Goal: Task Accomplishment & Management: Manage account settings

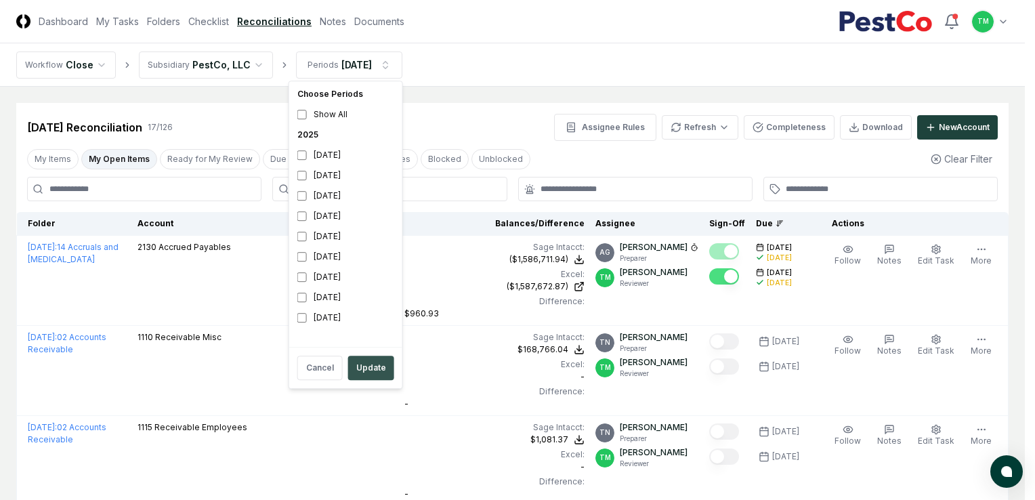
click at [374, 375] on button "Update" at bounding box center [371, 368] width 46 height 24
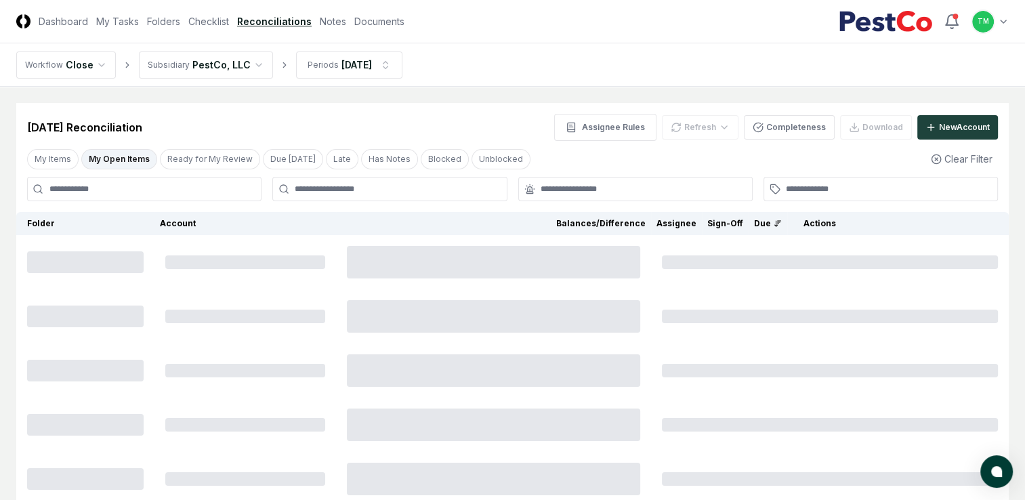
click at [131, 163] on button "My Open Items" at bounding box center [119, 159] width 76 height 20
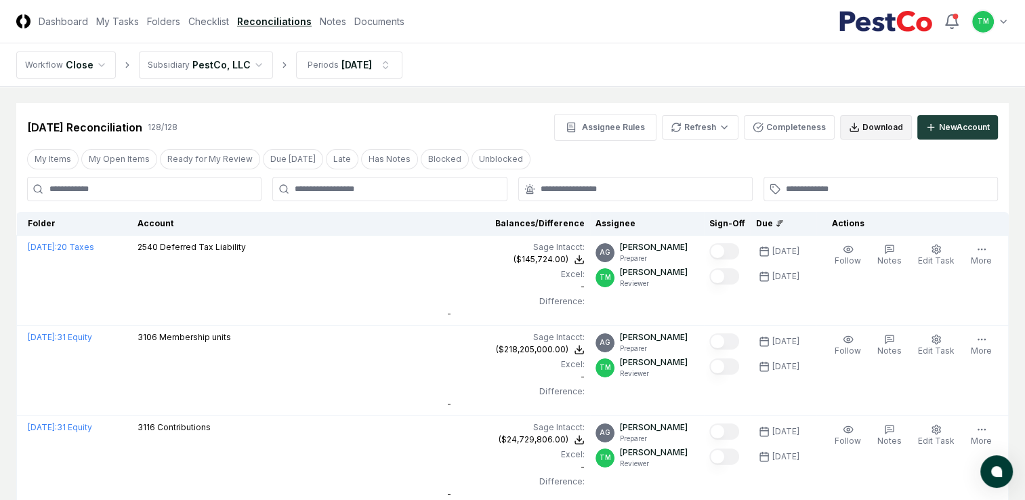
click at [879, 123] on button "Download" at bounding box center [876, 127] width 72 height 24
drag, startPoint x: 206, startPoint y: 24, endPoint x: 209, endPoint y: 83, distance: 59.0
click at [206, 24] on link "Checklist" at bounding box center [208, 21] width 41 height 14
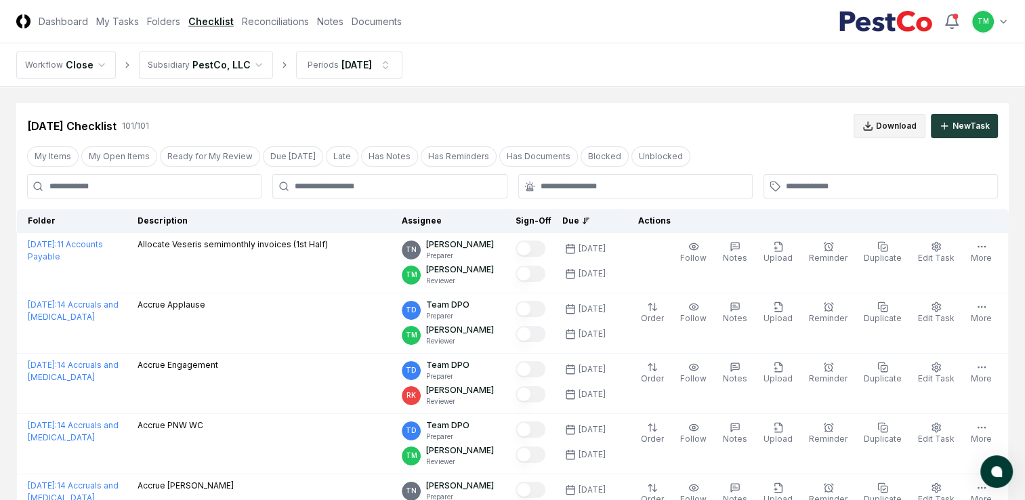
click at [874, 126] on button "Download" at bounding box center [890, 126] width 72 height 24
click at [134, 192] on input at bounding box center [144, 186] width 234 height 24
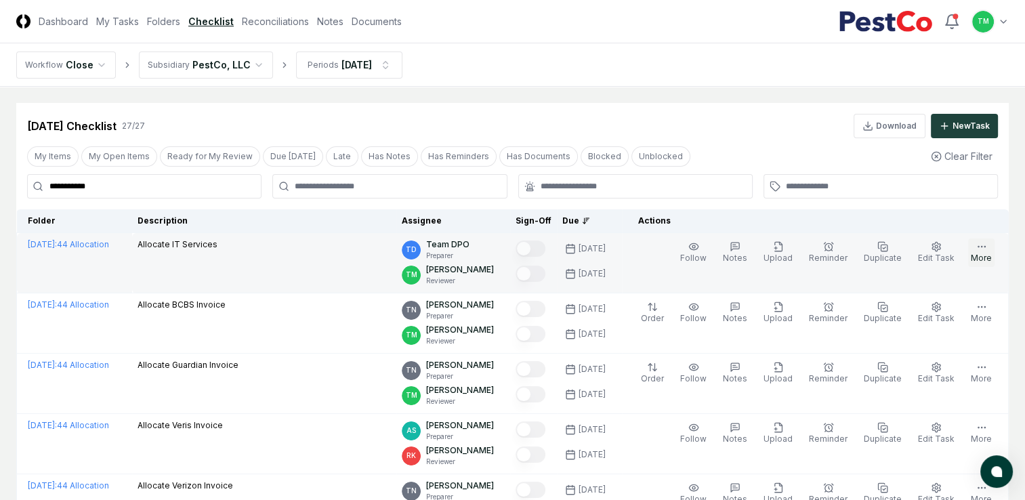
click at [980, 251] on icon "button" at bounding box center [982, 246] width 11 height 11
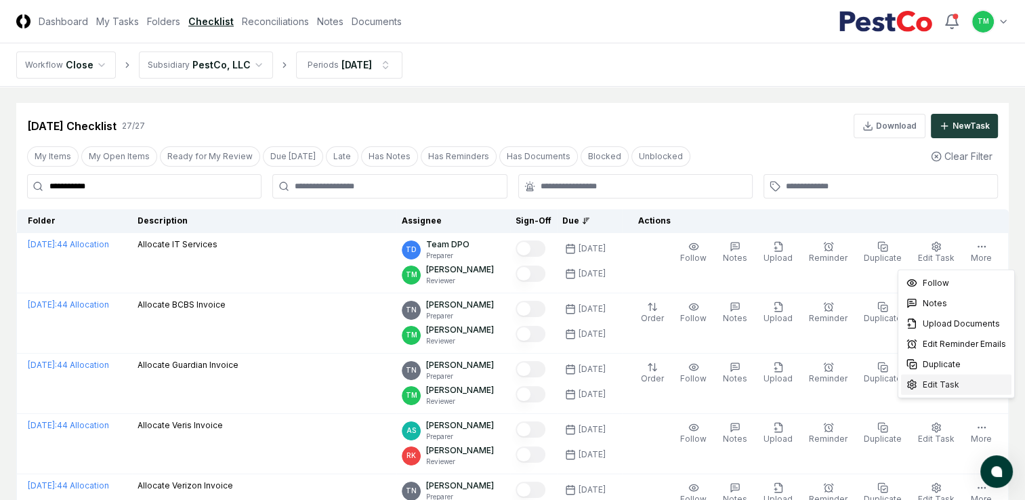
click at [943, 387] on span "Edit Task" at bounding box center [941, 385] width 37 height 12
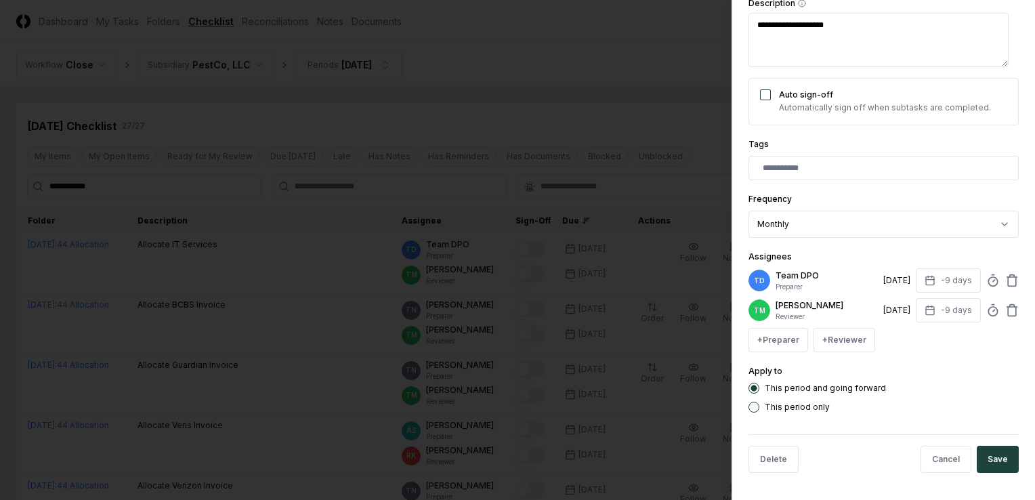
scroll to position [245, 0]
click at [781, 460] on button "Delete" at bounding box center [774, 459] width 50 height 27
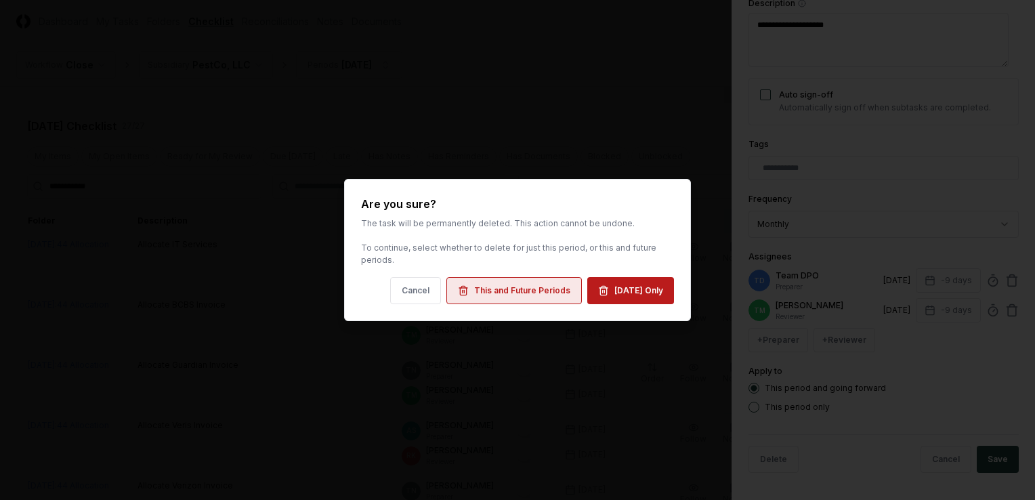
click at [533, 297] on button "This and Future Periods" at bounding box center [515, 290] width 136 height 27
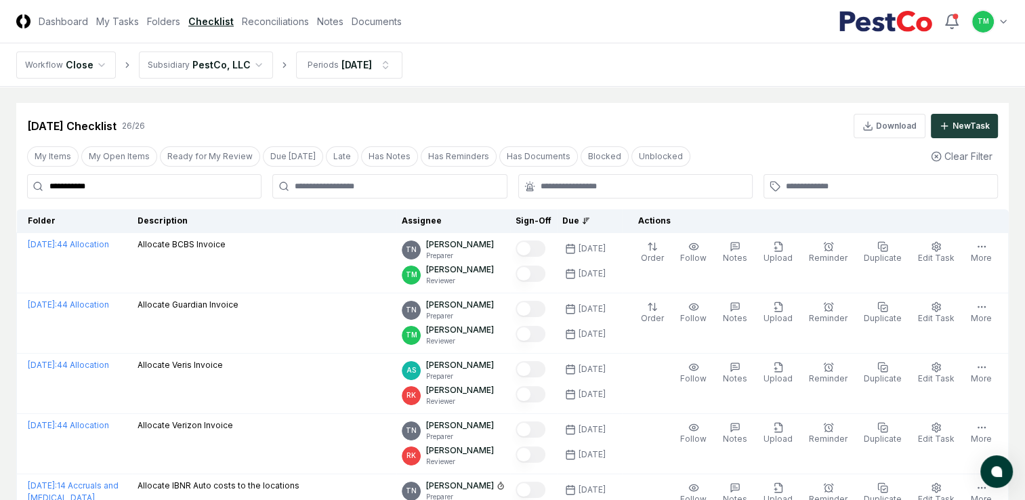
click at [176, 186] on input "**********" at bounding box center [144, 186] width 234 height 24
drag, startPoint x: 1, startPoint y: 178, endPoint x: -3, endPoint y: 164, distance: 14.0
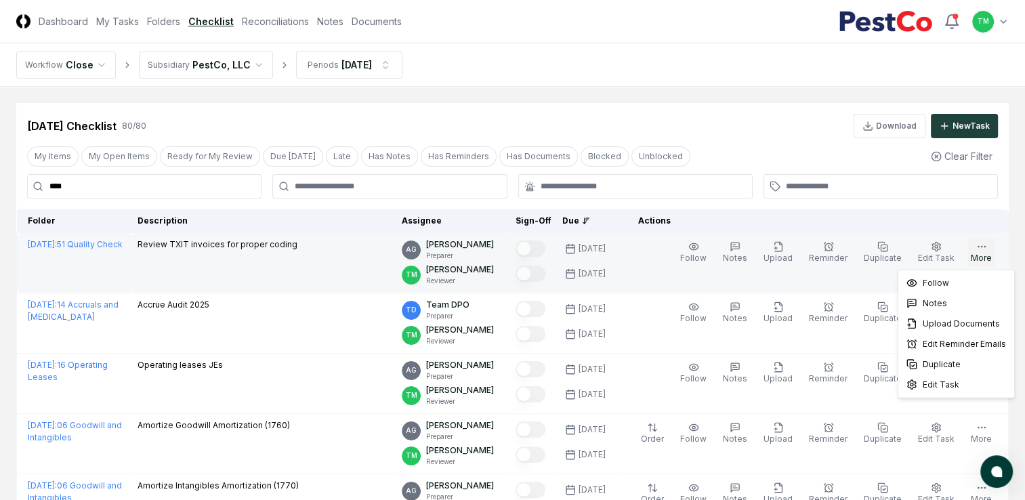
click at [980, 251] on icon "button" at bounding box center [982, 246] width 11 height 11
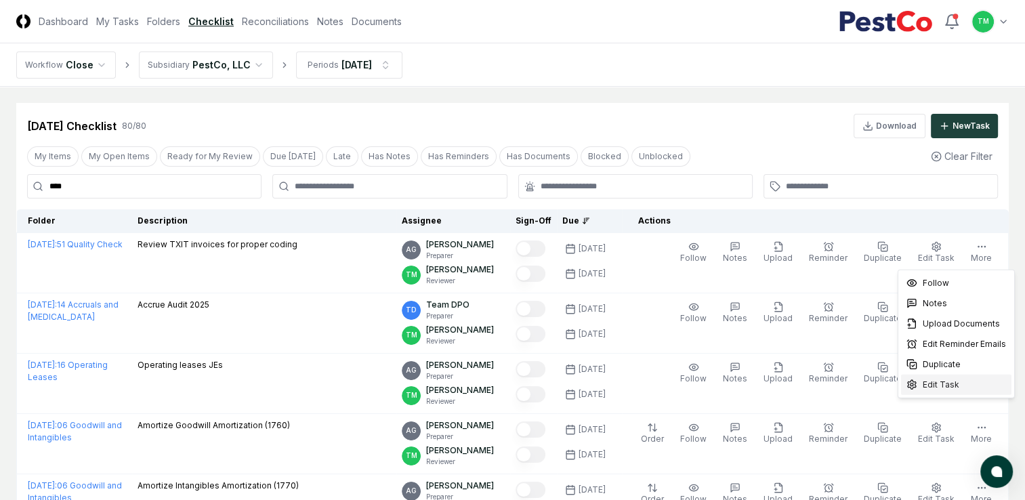
click at [949, 387] on span "Edit Task" at bounding box center [941, 385] width 37 height 12
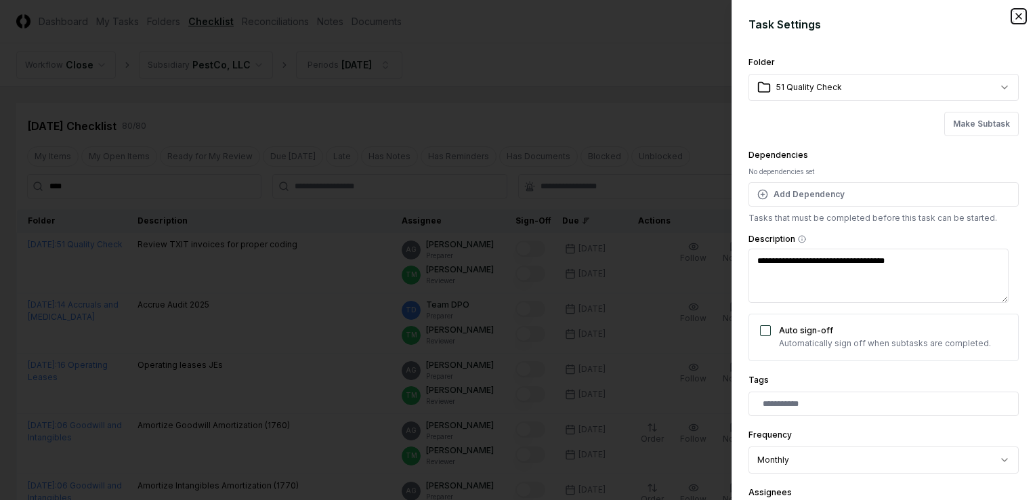
click at [1016, 16] on icon "button" at bounding box center [1018, 16] width 5 height 5
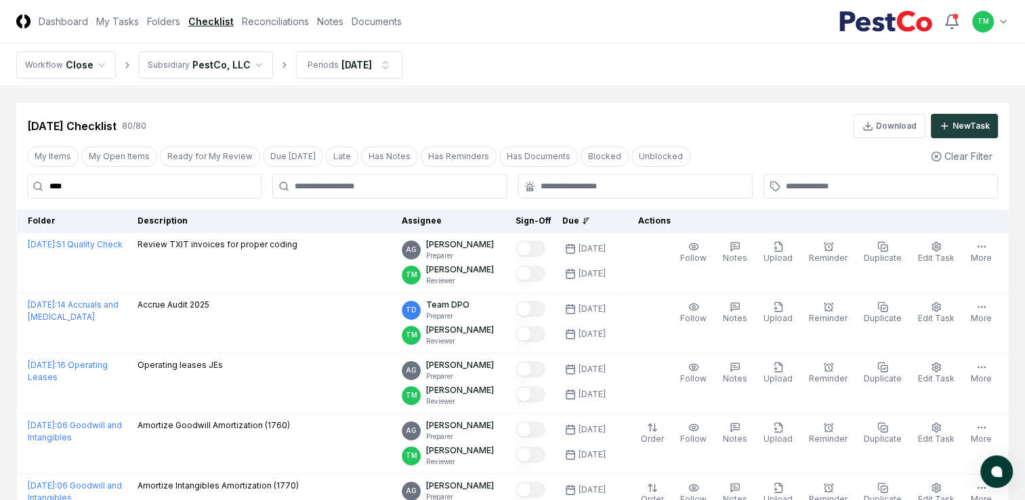
click at [102, 187] on input "****" at bounding box center [144, 186] width 234 height 24
drag, startPoint x: 64, startPoint y: 190, endPoint x: 0, endPoint y: 140, distance: 81.5
type input "*******"
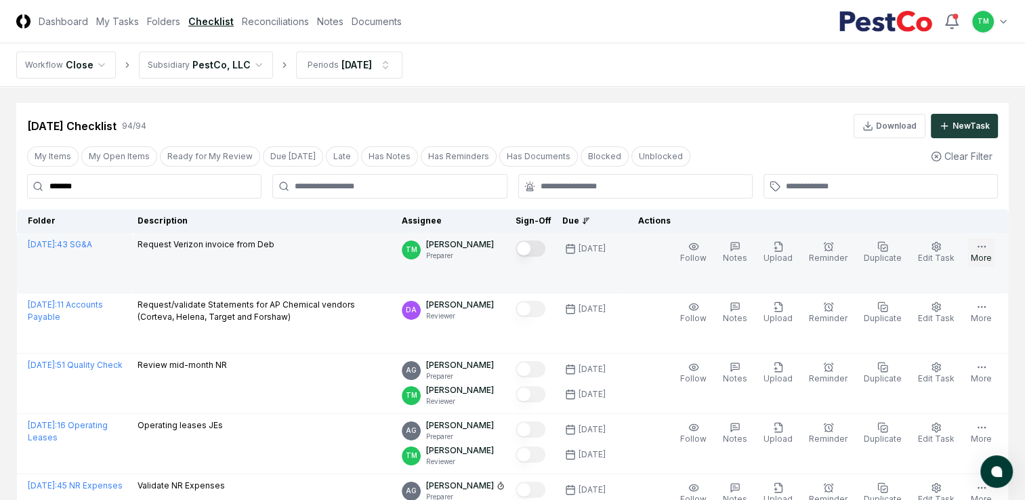
click at [985, 255] on button "More" at bounding box center [981, 253] width 26 height 28
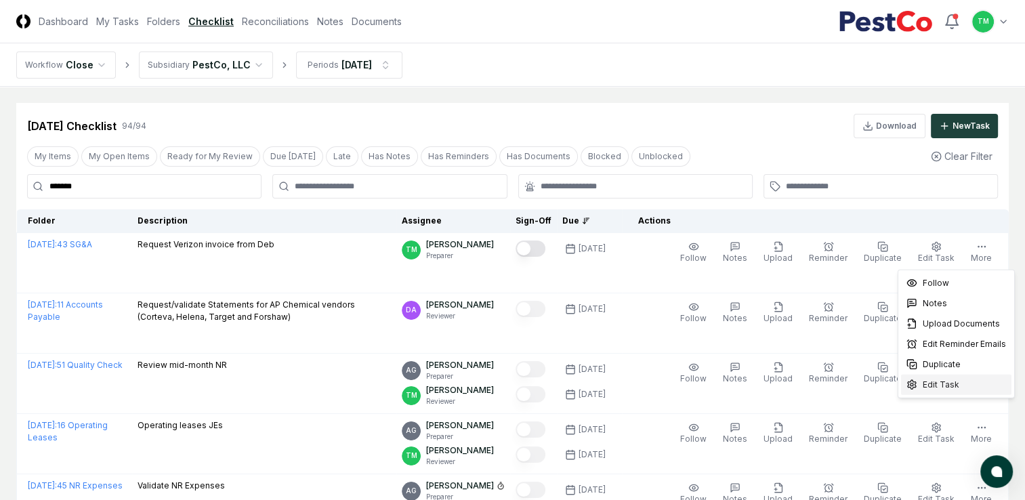
click at [945, 382] on span "Edit Task" at bounding box center [941, 385] width 37 height 12
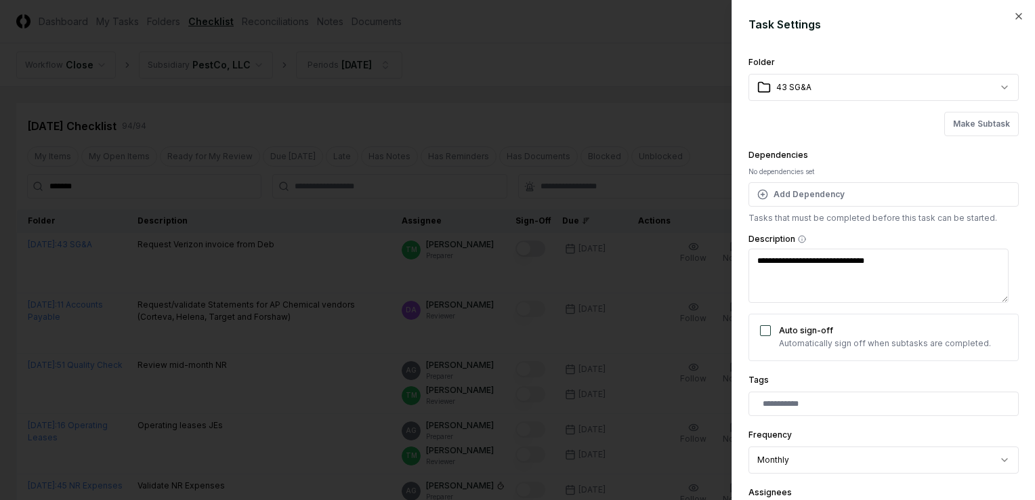
click at [903, 259] on textarea "**********" at bounding box center [879, 276] width 260 height 54
drag, startPoint x: 854, startPoint y: 258, endPoint x: 490, endPoint y: 234, distance: 364.6
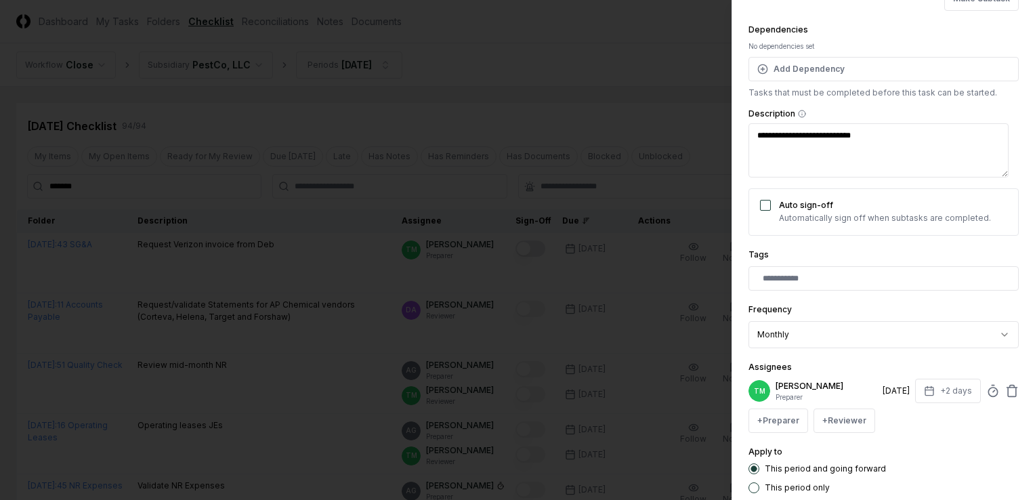
scroll to position [215, 0]
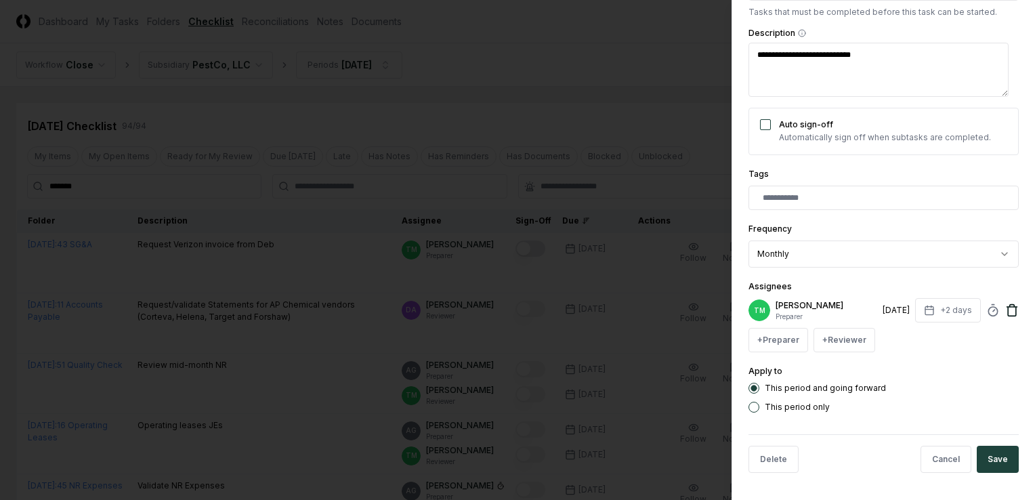
type textarea "**********"
click at [1006, 310] on icon at bounding box center [1013, 311] width 14 height 14
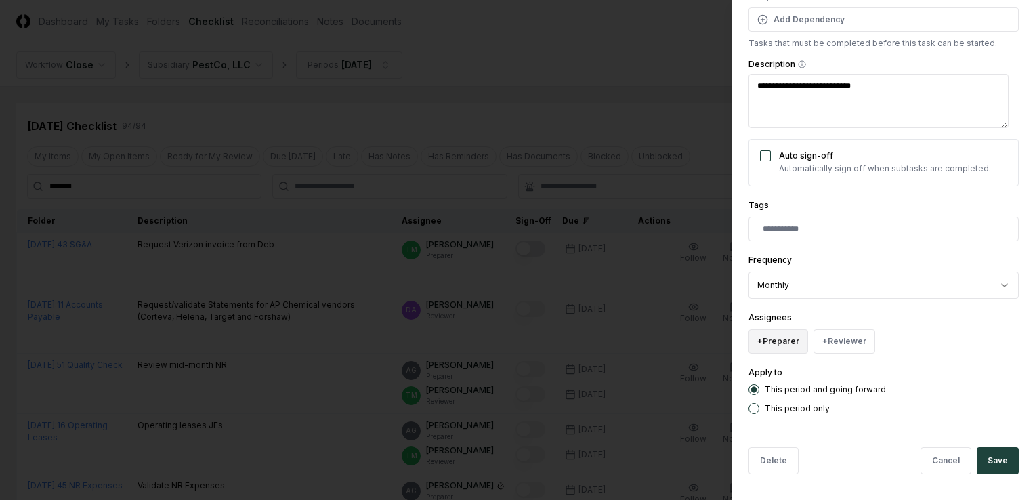
click at [776, 345] on button "+ Preparer" at bounding box center [779, 341] width 60 height 24
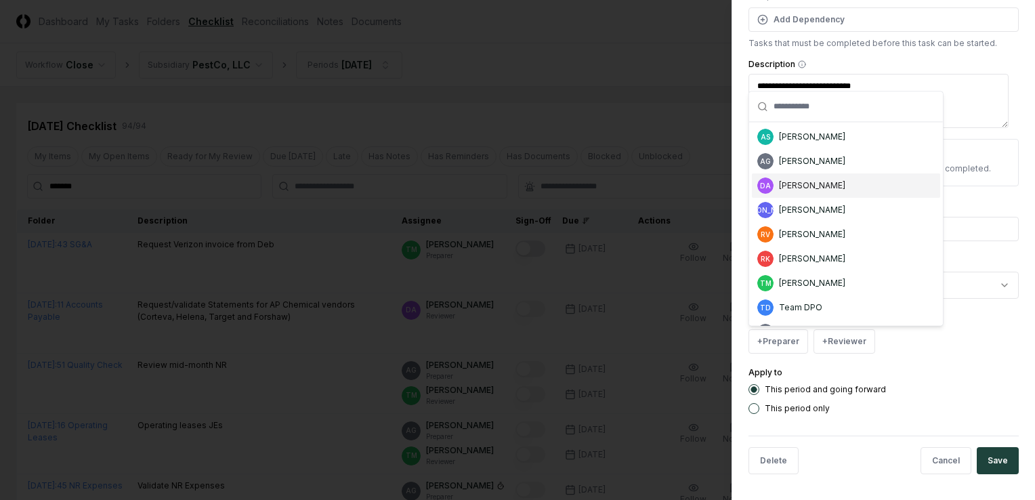
click at [810, 186] on div "[PERSON_NAME]" at bounding box center [812, 186] width 66 height 12
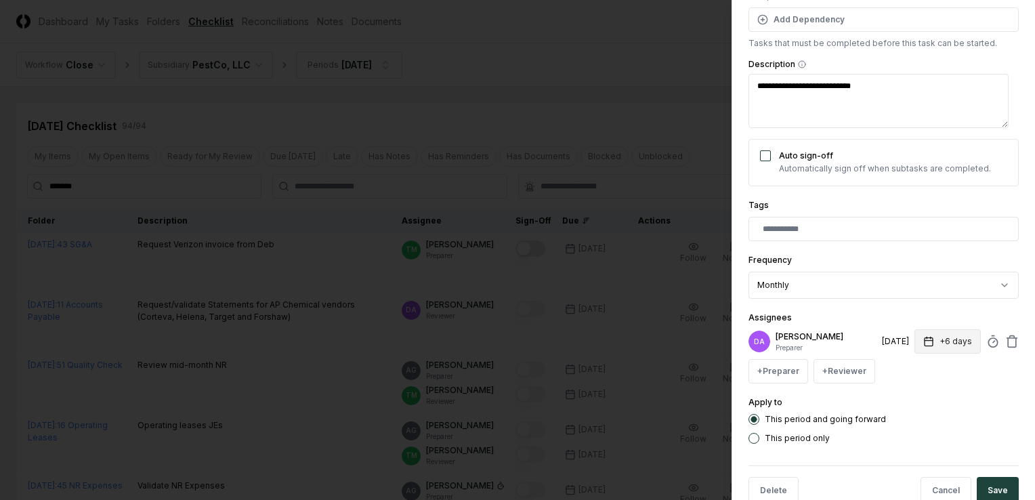
click at [938, 344] on button "+6 days" at bounding box center [948, 341] width 66 height 24
click at [905, 396] on input "*" at bounding box center [896, 394] width 47 height 24
type input "*"
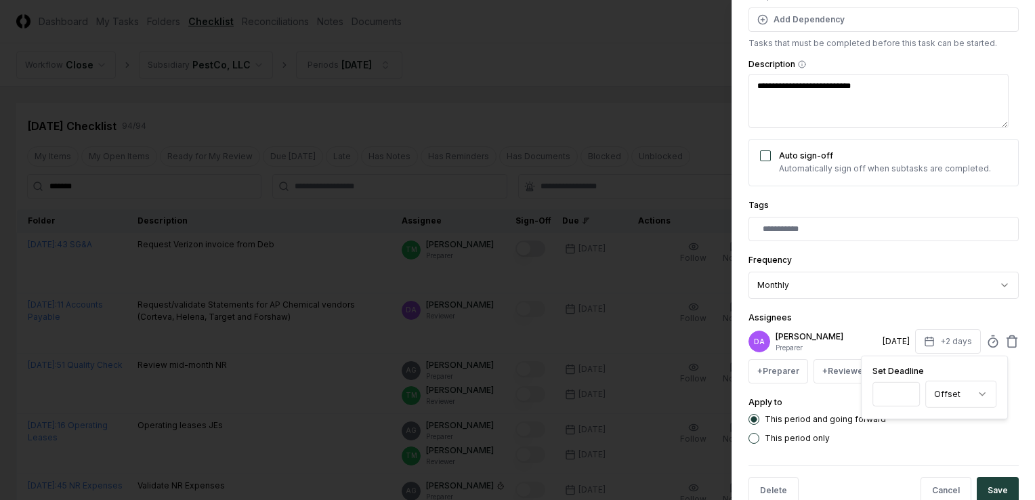
click at [905, 396] on input "*" at bounding box center [896, 394] width 47 height 24
click at [920, 444] on form "**********" at bounding box center [884, 178] width 270 height 674
click at [989, 489] on button "Save" at bounding box center [998, 490] width 42 height 27
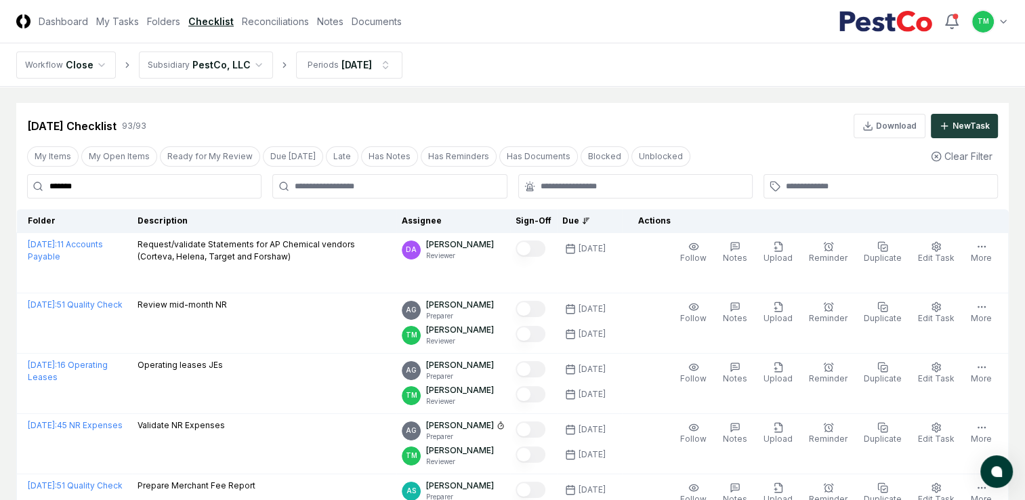
click at [196, 182] on input "*******" at bounding box center [144, 186] width 234 height 24
drag, startPoint x: 119, startPoint y: 178, endPoint x: -3, endPoint y: 150, distance: 125.1
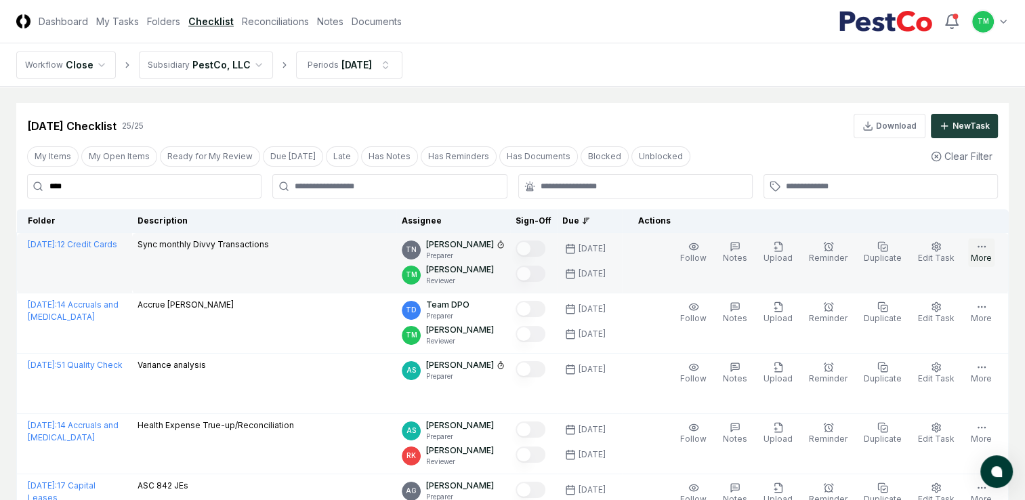
click at [985, 249] on icon "button" at bounding box center [982, 246] width 11 height 11
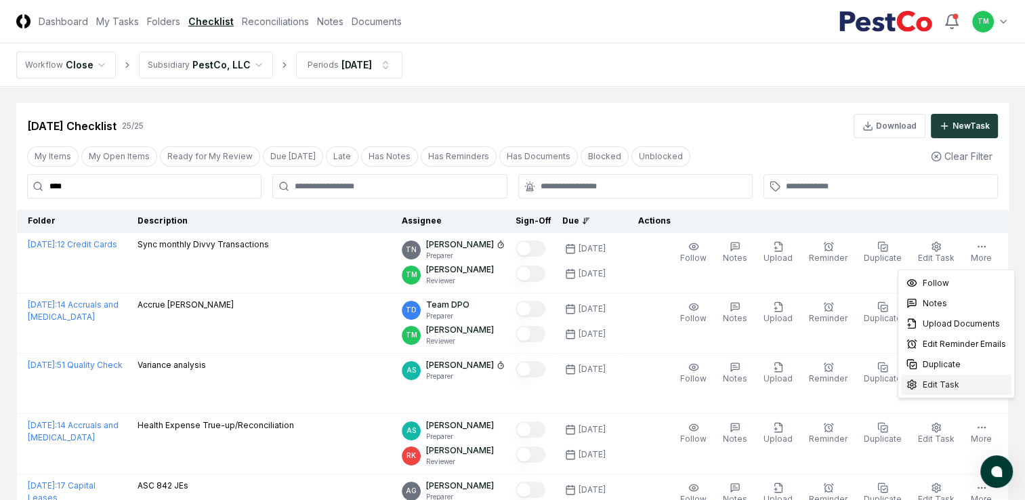
click at [951, 381] on span "Edit Task" at bounding box center [941, 385] width 37 height 12
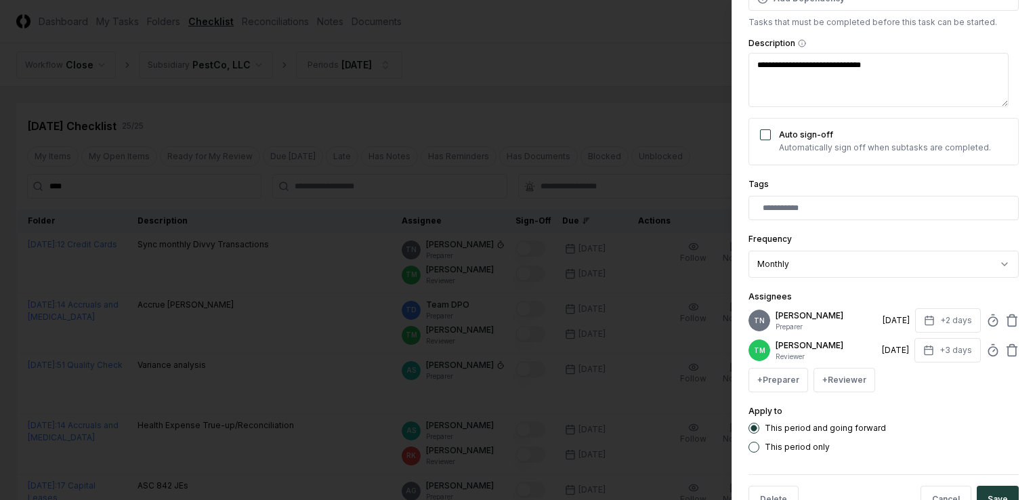
scroll to position [245, 0]
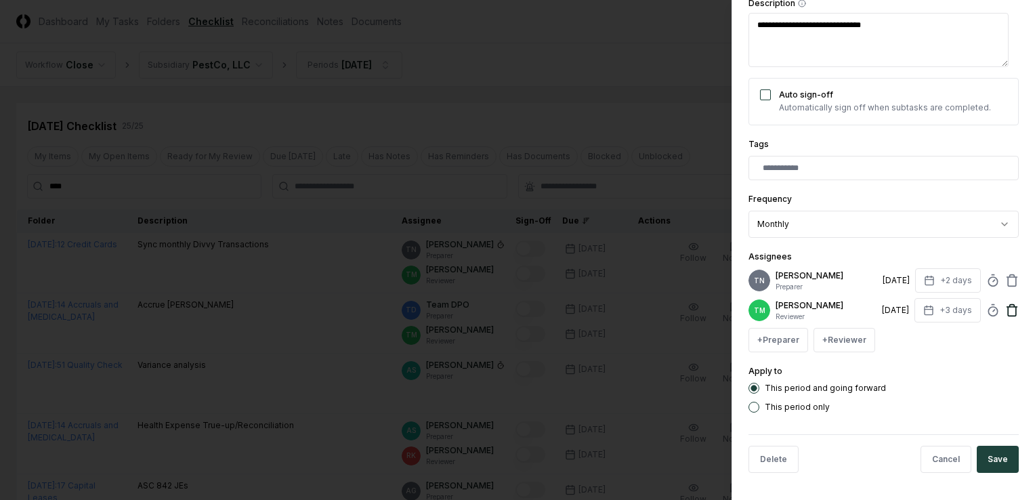
click at [1006, 308] on icon at bounding box center [1013, 311] width 14 height 14
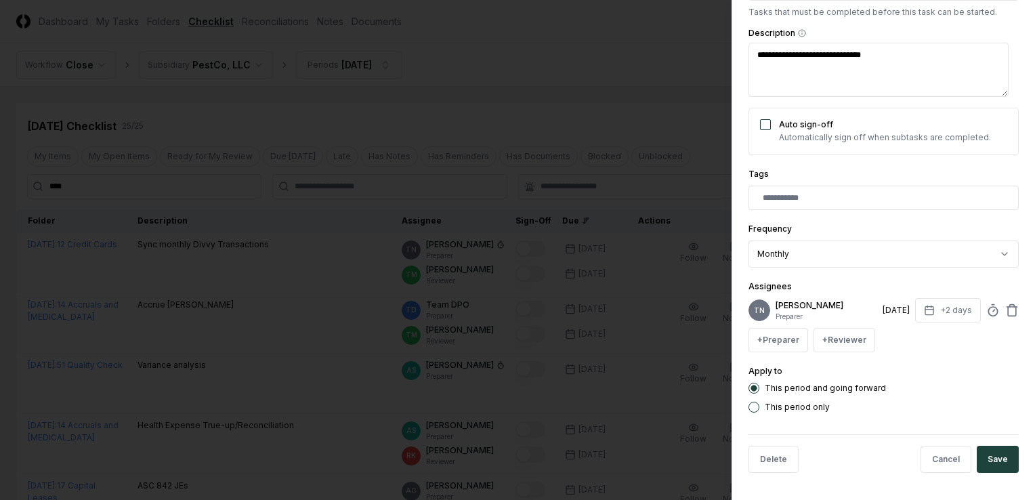
scroll to position [205, 0]
click at [997, 461] on button "Save" at bounding box center [998, 460] width 42 height 27
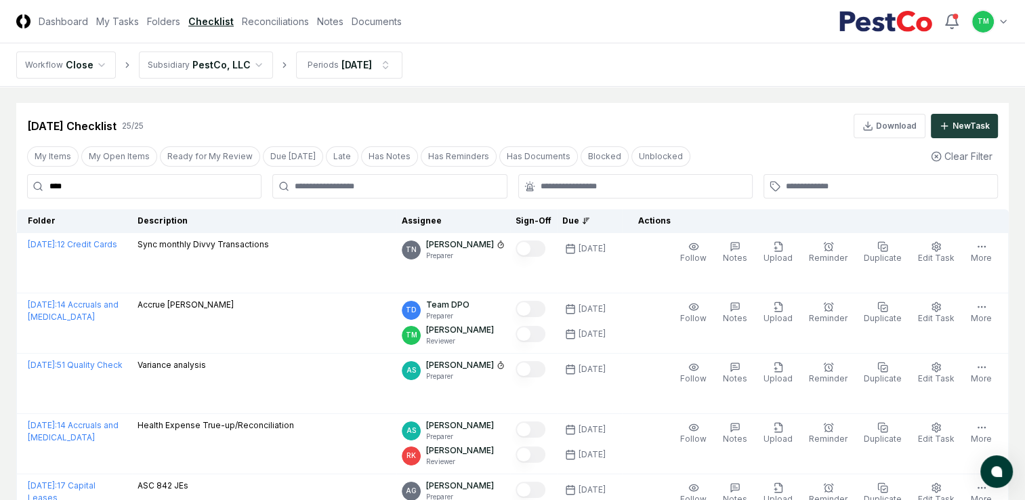
click at [110, 190] on input "****" at bounding box center [144, 186] width 234 height 24
drag, startPoint x: 62, startPoint y: 186, endPoint x: -3, endPoint y: 175, distance: 66.1
type input "*"
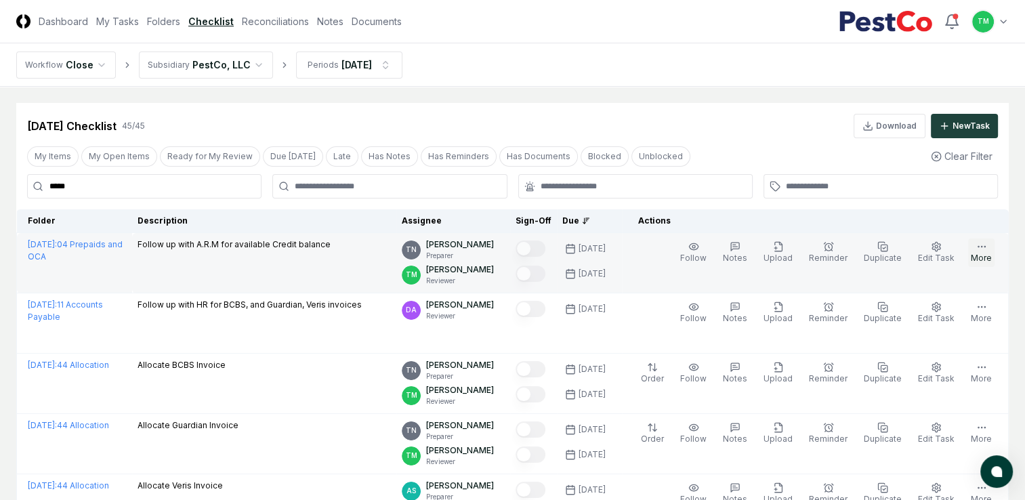
type input "*****"
click at [981, 248] on icon "button" at bounding box center [982, 246] width 11 height 11
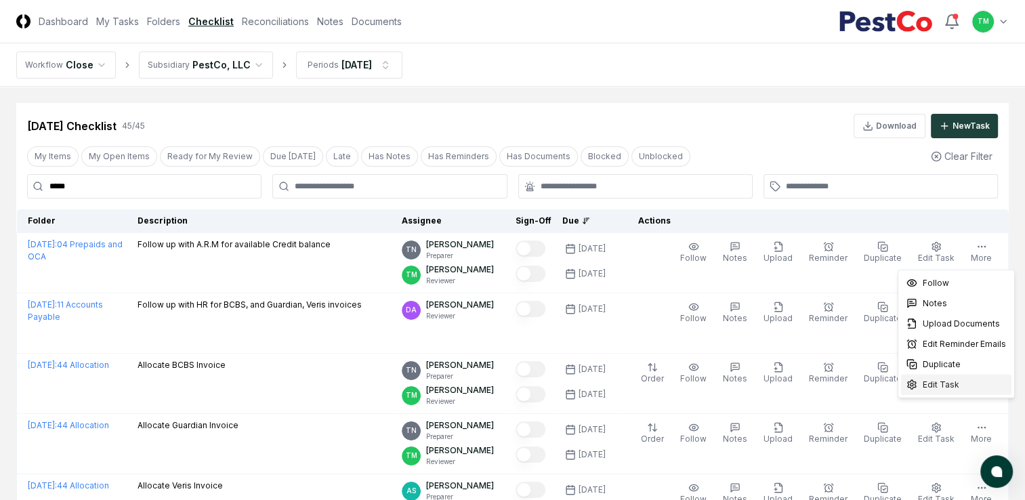
click at [951, 383] on span "Edit Task" at bounding box center [941, 385] width 37 height 12
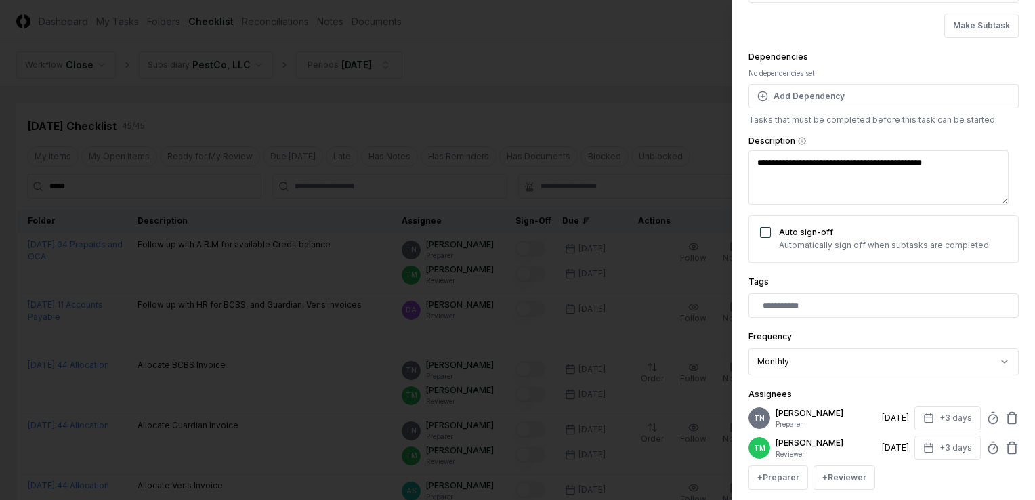
scroll to position [245, 0]
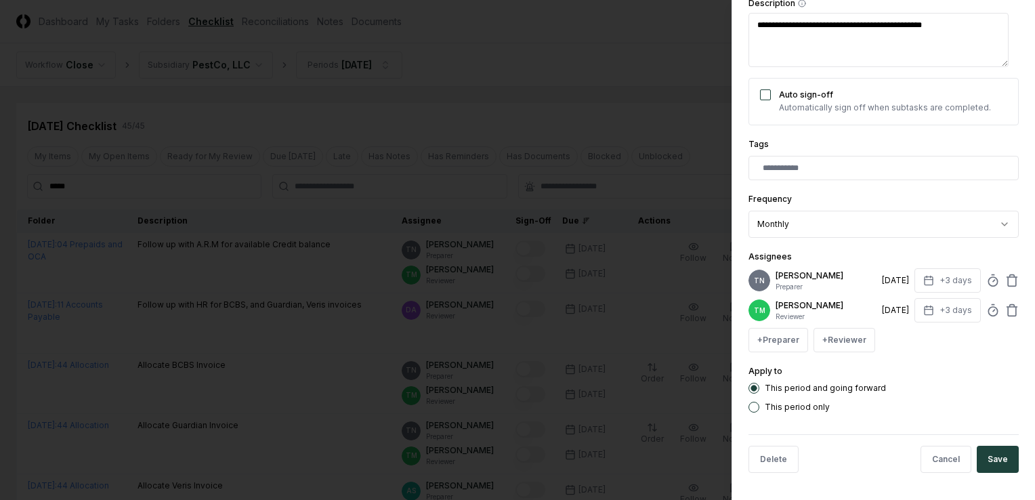
drag, startPoint x: 1001, startPoint y: 306, endPoint x: 1025, endPoint y: 381, distance: 78.2
click at [1002, 313] on div "TM [PERSON_NAME] Reviewer [DATE] +3 days" at bounding box center [884, 310] width 270 height 24
click at [1006, 308] on icon at bounding box center [1013, 311] width 14 height 14
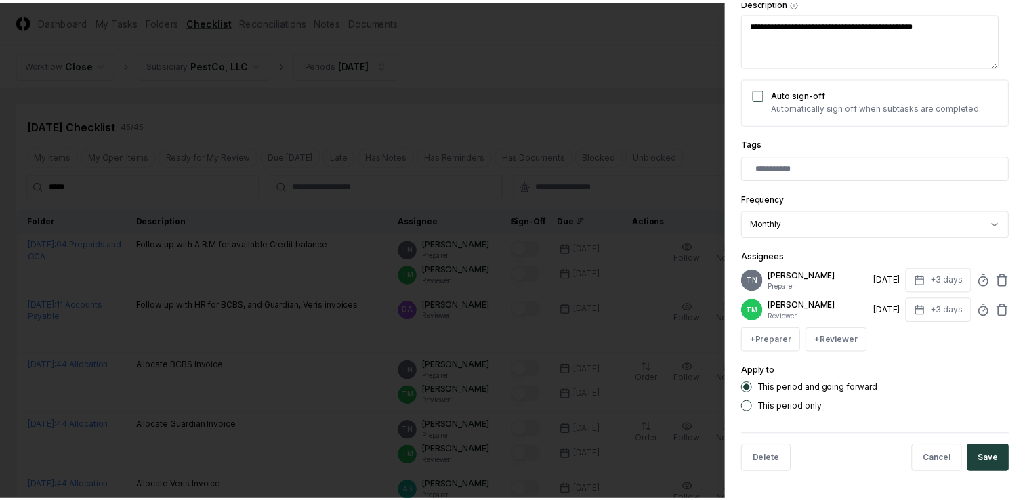
scroll to position [205, 0]
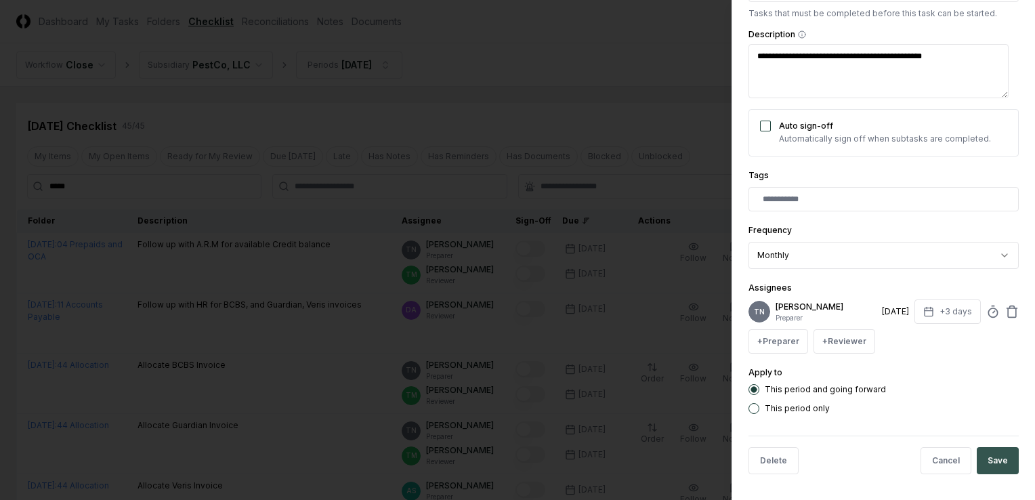
click at [985, 457] on button "Save" at bounding box center [998, 460] width 42 height 27
